Goal: Obtain resource: Download file/media

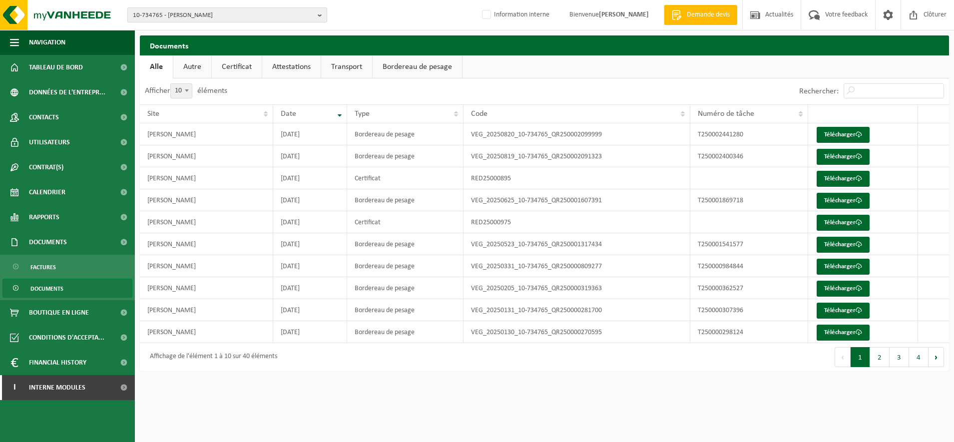
click at [185, 11] on span "10-734765 - OLANO CARVIN - CARVIN" at bounding box center [223, 15] width 181 height 15
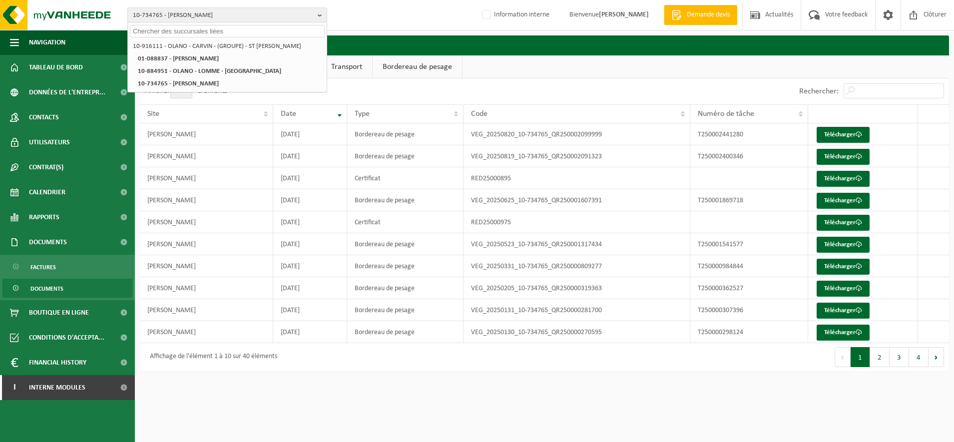
click at [157, 33] on input "text" at bounding box center [227, 31] width 195 height 12
click at [168, 34] on input "text" at bounding box center [227, 31] width 195 height 12
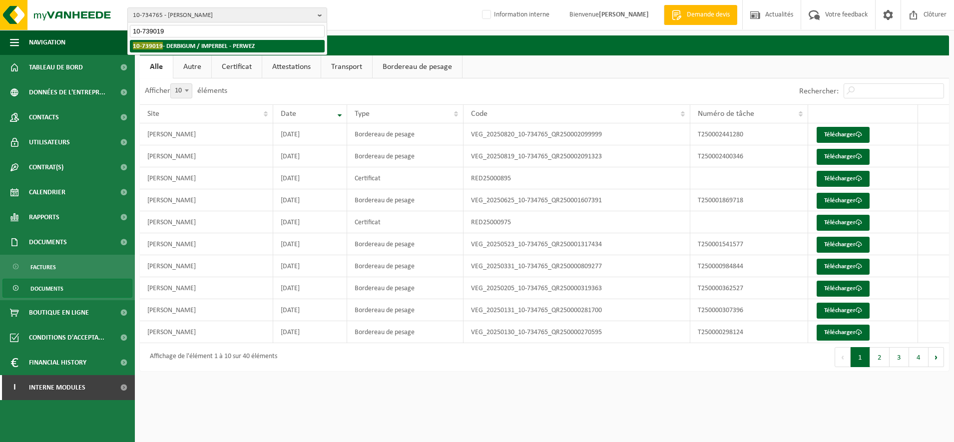
type input "10-739019"
click at [169, 48] on strong "10-739019 - DERBIGUM / IMPERBEL - PERWEZ" at bounding box center [194, 45] width 122 height 7
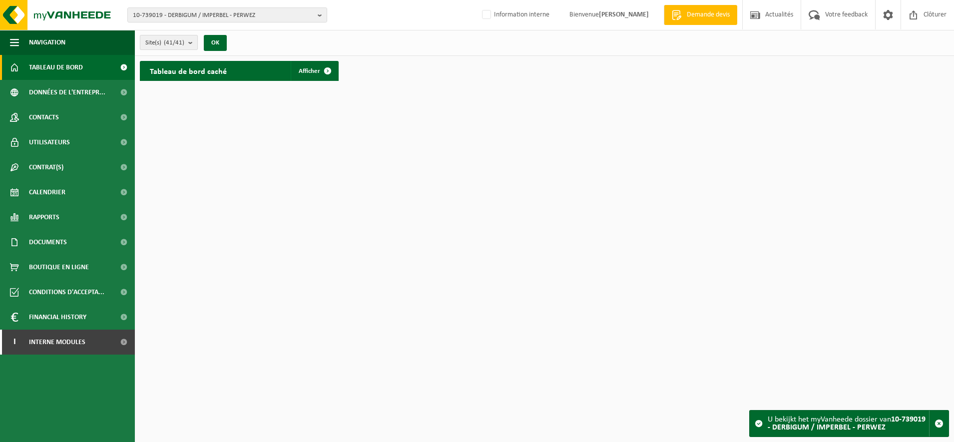
click at [194, 43] on b "submit" at bounding box center [192, 42] width 9 height 14
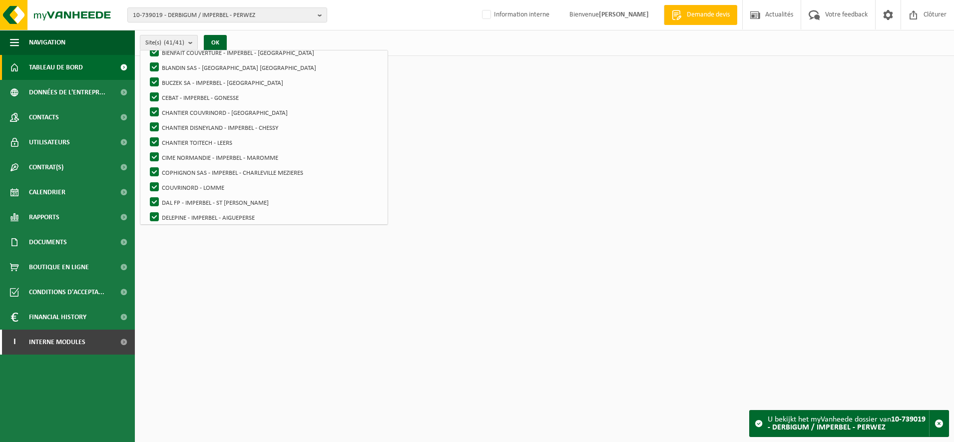
scroll to position [187, 0]
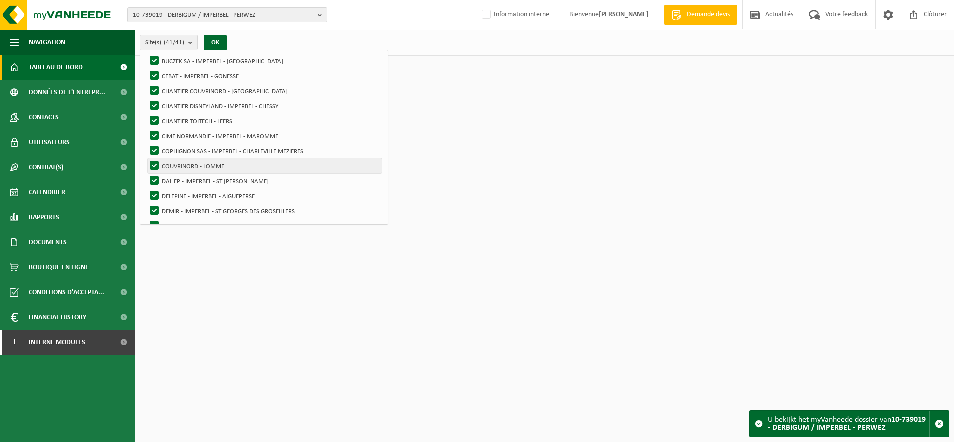
click at [189, 163] on label "COUVRINORD - LOMME" at bounding box center [265, 165] width 234 height 15
click at [146, 158] on input "COUVRINORD - LOMME" at bounding box center [146, 158] width 0 height 0
checkbox input "false"
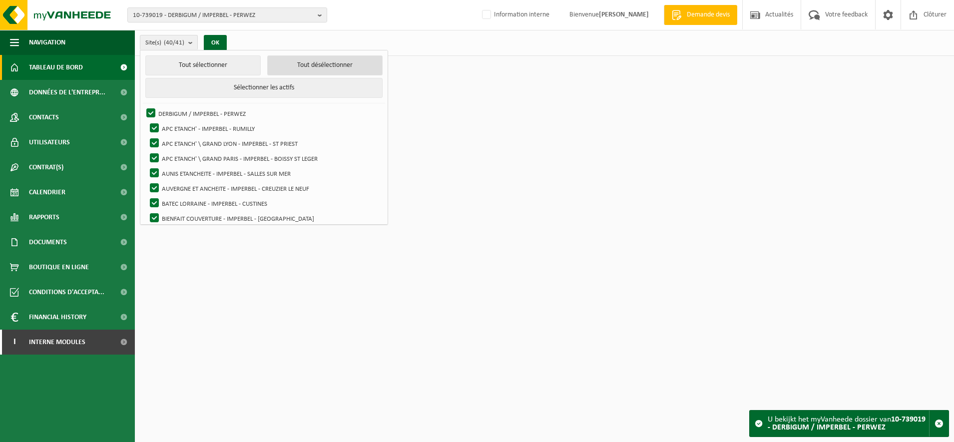
click at [309, 63] on button "Tout désélectionner" at bounding box center [324, 65] width 115 height 20
checkbox input "false"
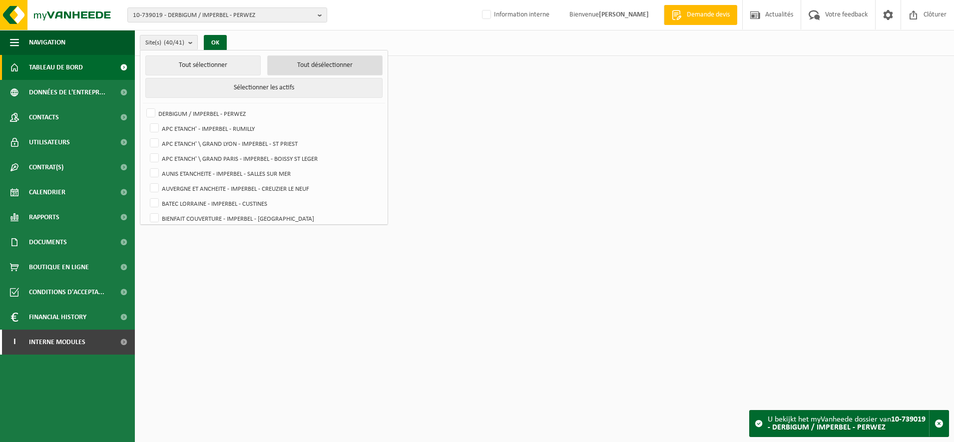
checkbox input "false"
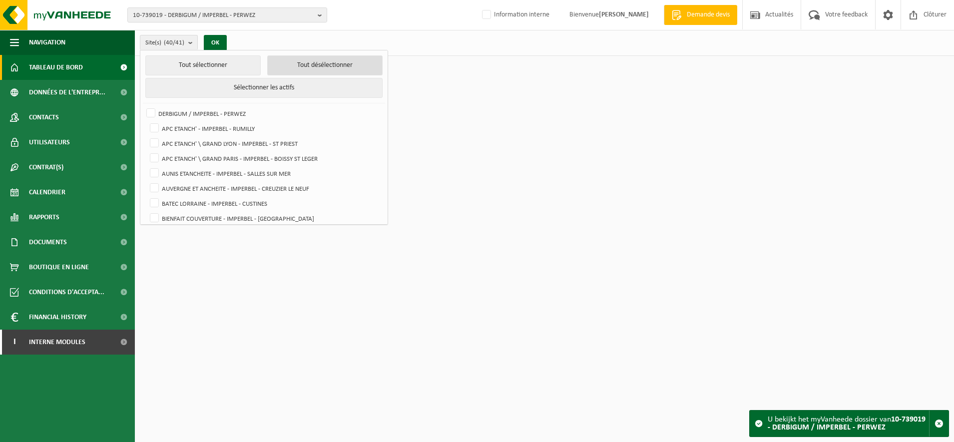
checkbox input "false"
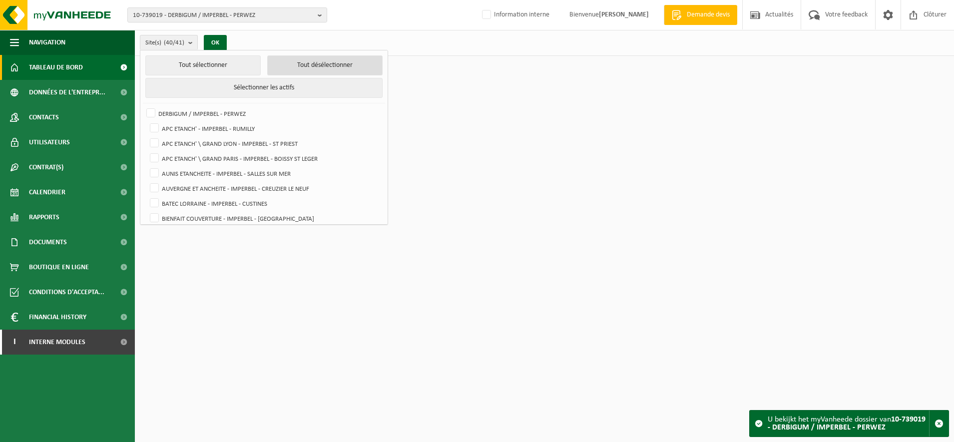
checkbox input "false"
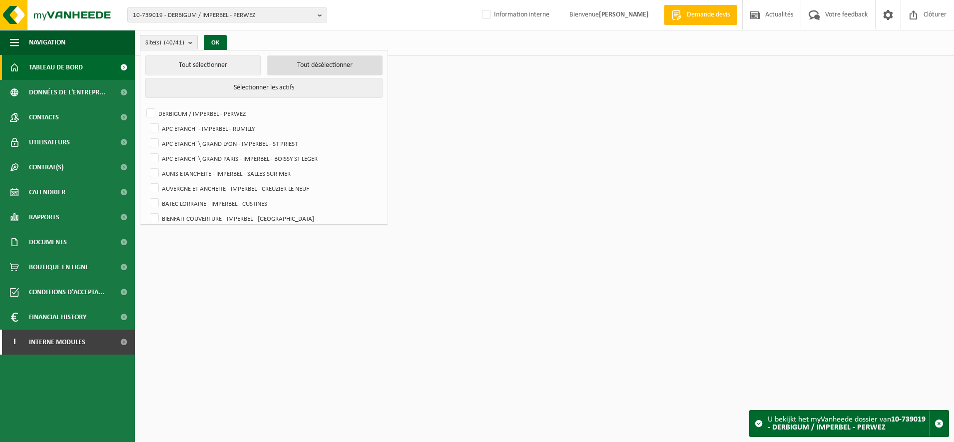
checkbox input "false"
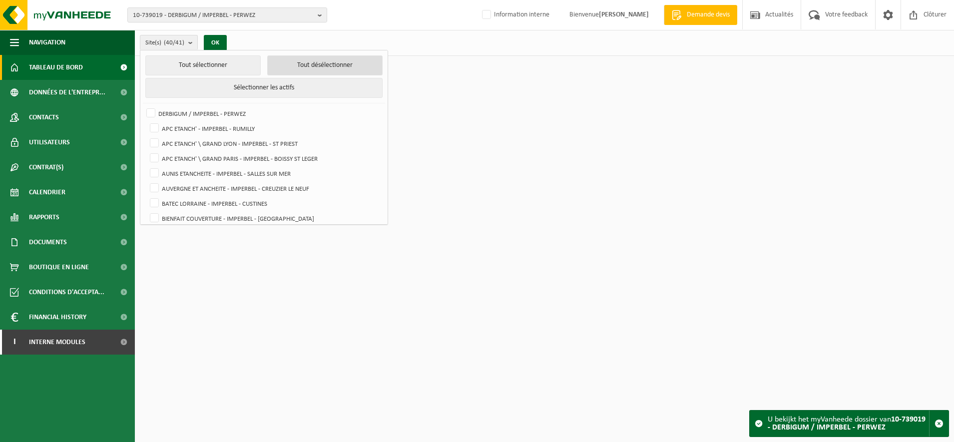
checkbox input "false"
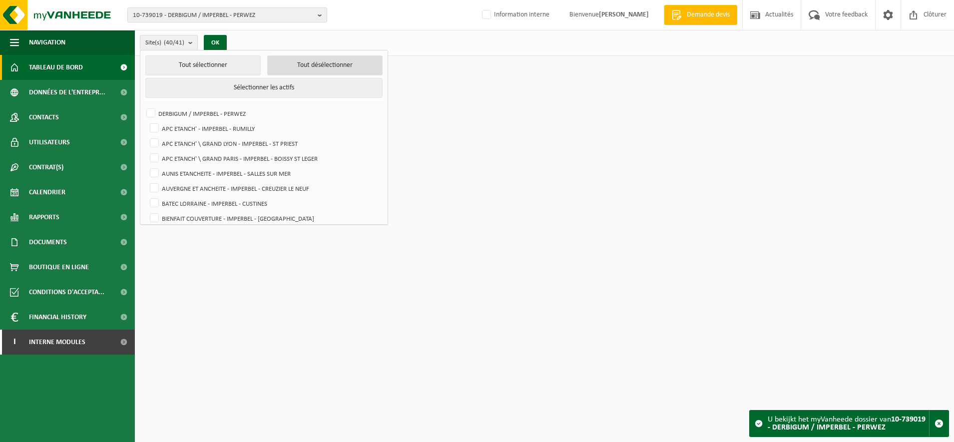
checkbox input "false"
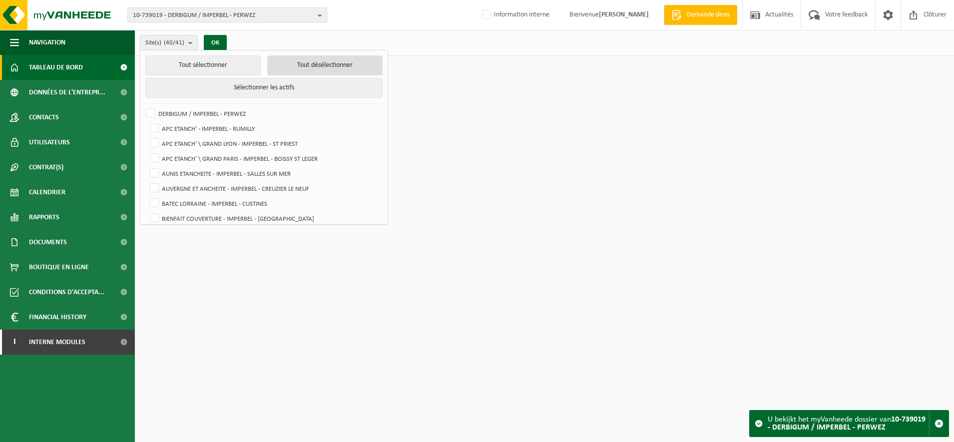
checkbox input "false"
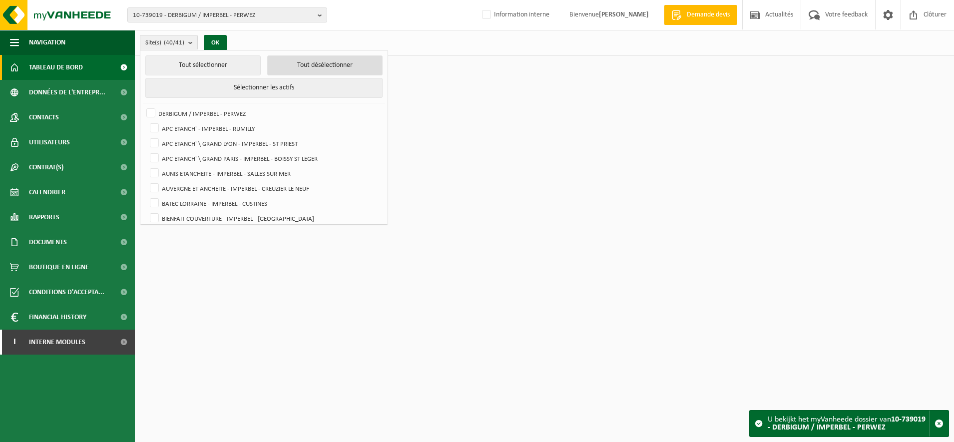
checkbox input "false"
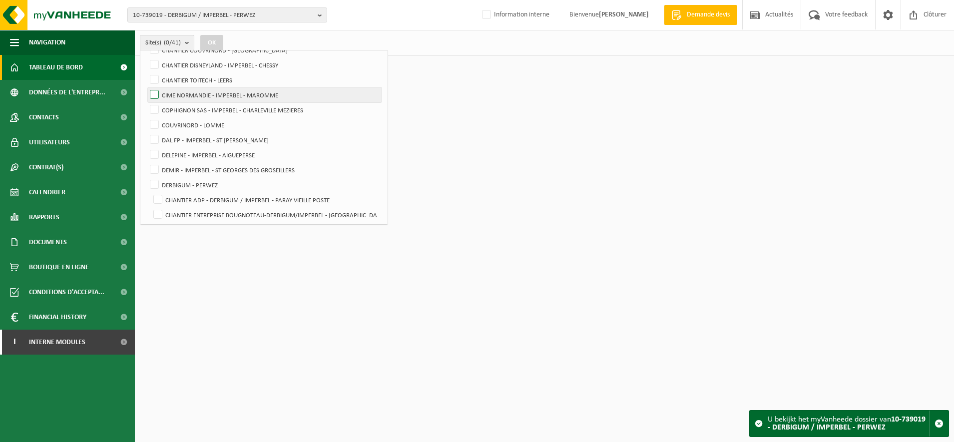
scroll to position [187, 0]
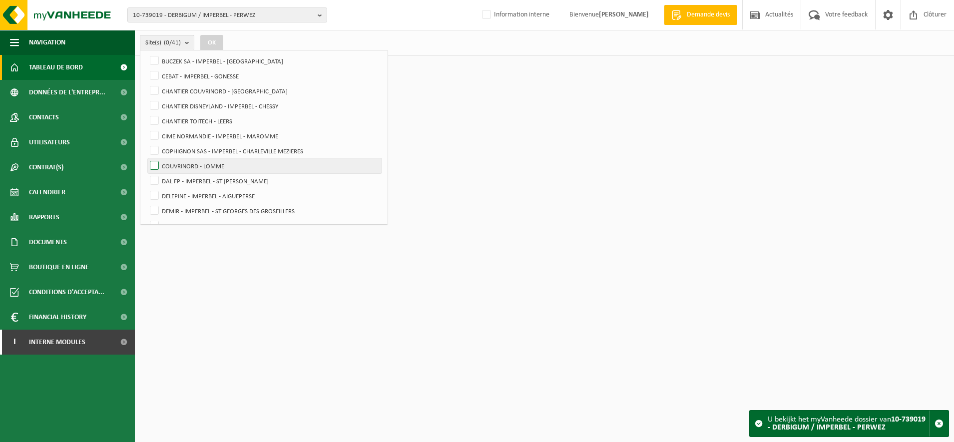
click at [153, 163] on label "COUVRINORD - LOMME" at bounding box center [265, 165] width 234 height 15
click at [146, 158] on input "COUVRINORD - LOMME" at bounding box center [146, 158] width 0 height 0
checkbox input "true"
click at [214, 47] on button "OK" at bounding box center [211, 43] width 23 height 16
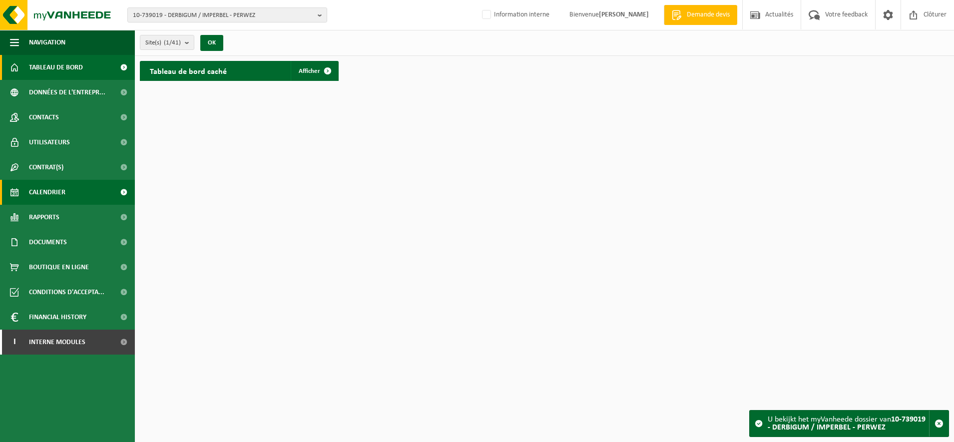
click at [54, 191] on span "Calendrier" at bounding box center [47, 192] width 36 height 25
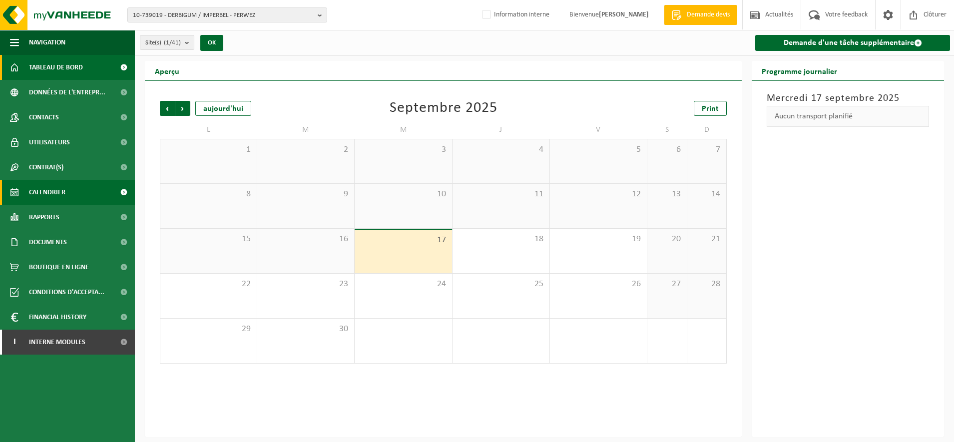
click at [55, 65] on span "Tableau de bord" at bounding box center [56, 67] width 54 height 25
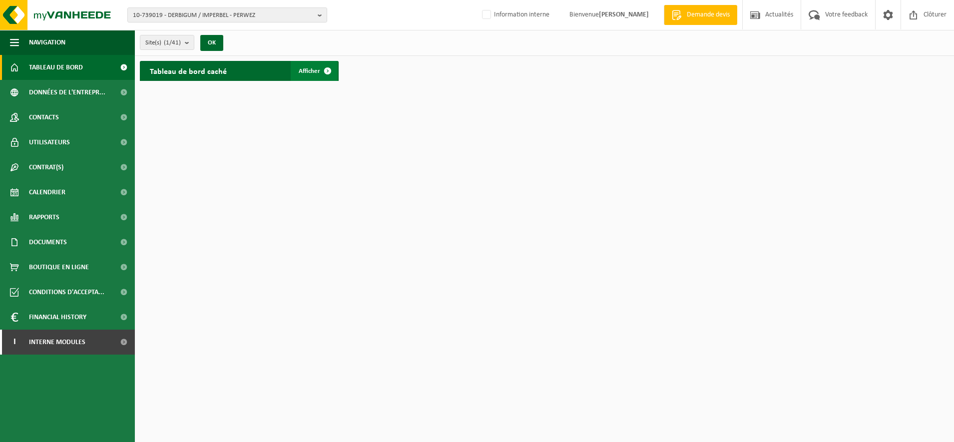
click at [321, 68] on span at bounding box center [328, 71] width 20 height 20
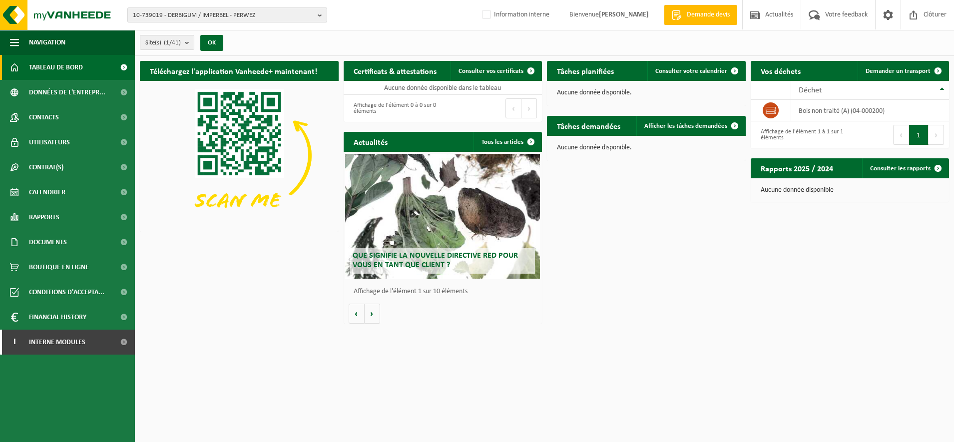
click at [260, 21] on span "10-739019 - DERBIGUM / IMPERBEL - PERWEZ" at bounding box center [223, 15] width 181 height 15
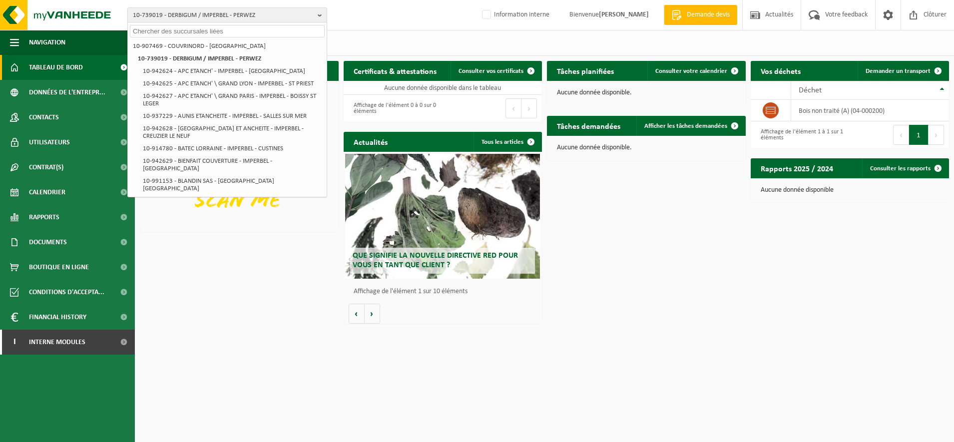
click at [169, 31] on input "text" at bounding box center [227, 31] width 195 height 12
paste input "01-094645"
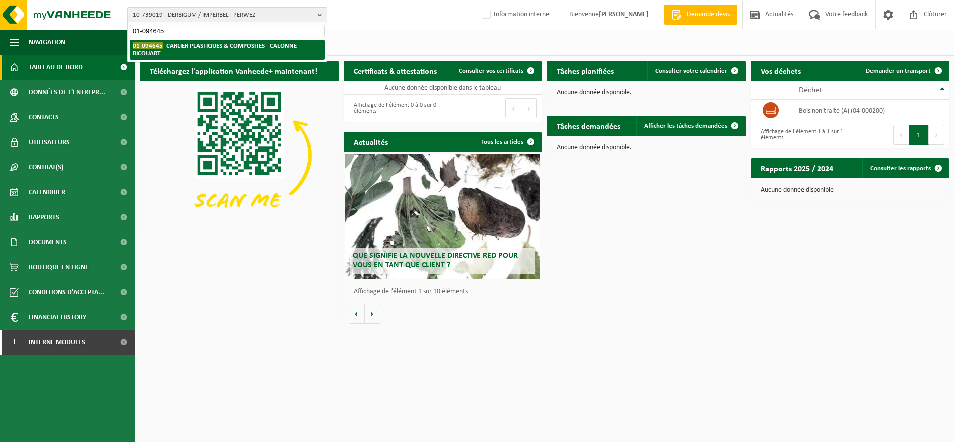
type input "01-094645"
click at [169, 40] on li "01-094645 - CARLIER PLASTIQUES & COMPOSITES - CALONNE RICOUART" at bounding box center [227, 50] width 195 height 20
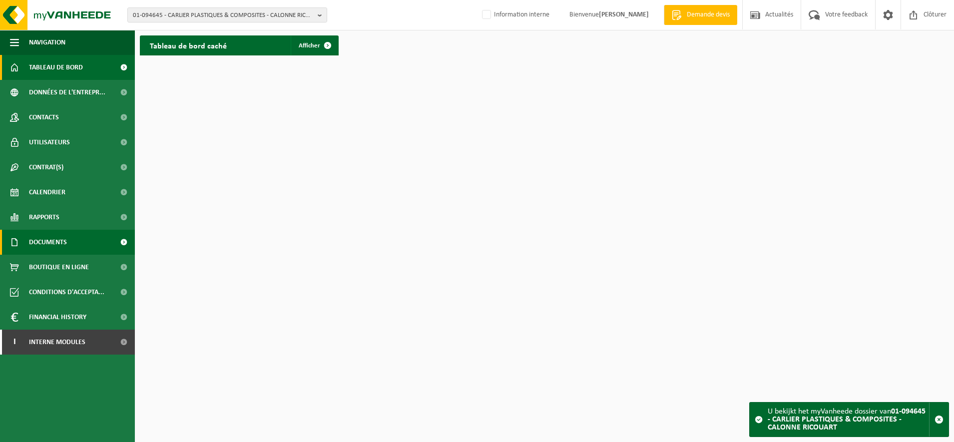
click at [57, 239] on span "Documents" at bounding box center [48, 242] width 38 height 25
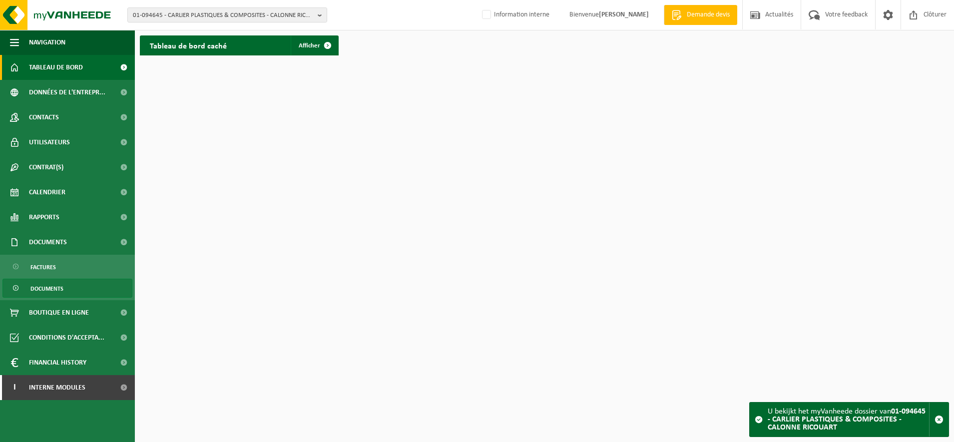
click at [54, 286] on span "Documents" at bounding box center [46, 288] width 33 height 19
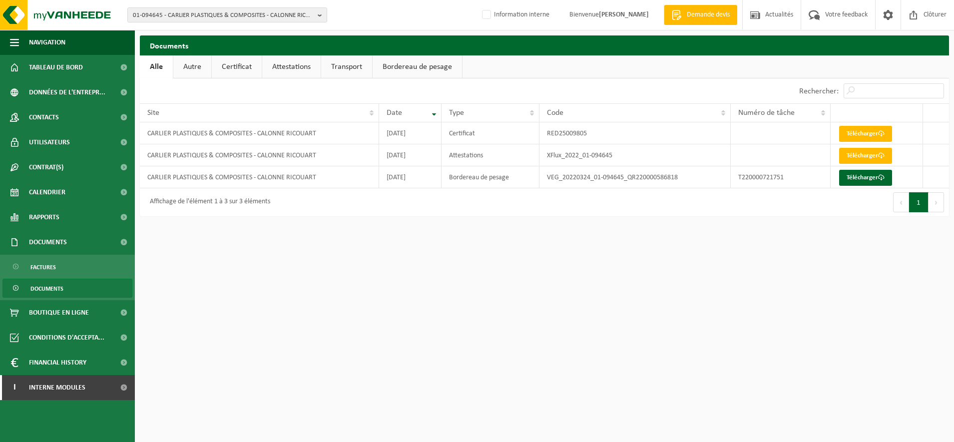
click at [276, 65] on link "Attestations" at bounding box center [291, 66] width 58 height 23
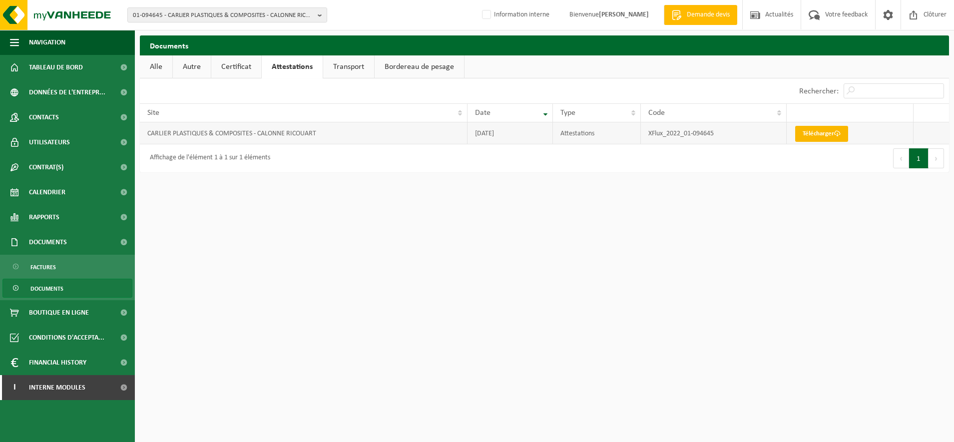
click at [833, 134] on link "Télécharger" at bounding box center [821, 134] width 53 height 16
